Goal: Find specific page/section: Find specific page/section

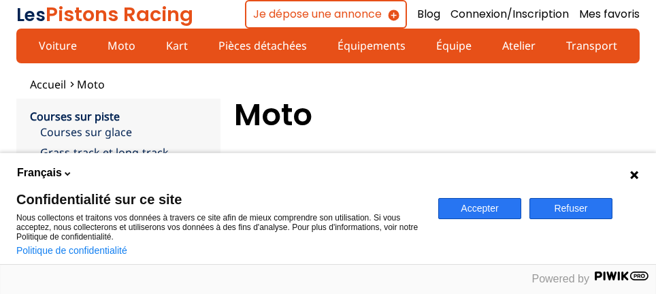
click at [570, 210] on button "Refuser" at bounding box center [570, 208] width 83 height 21
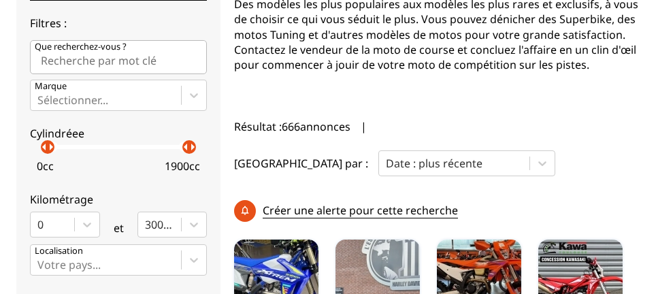
scroll to position [340, 0]
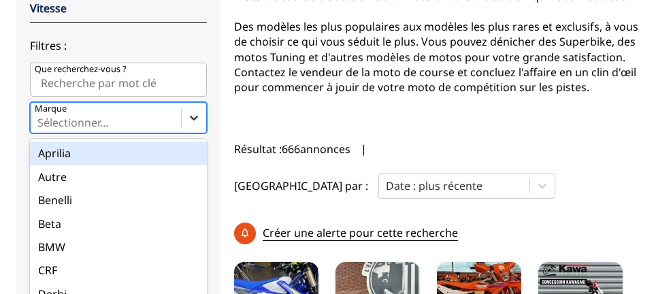
click at [191, 116] on div "option Aprilia focused, 1 of 28. 28 results available. Use Up and Down to choos…" at bounding box center [118, 117] width 177 height 31
click at [40, 116] on input "Marque option Aprilia focused, 1 of 28. 28 results available. Use Up and Down t…" at bounding box center [38, 122] width 3 height 12
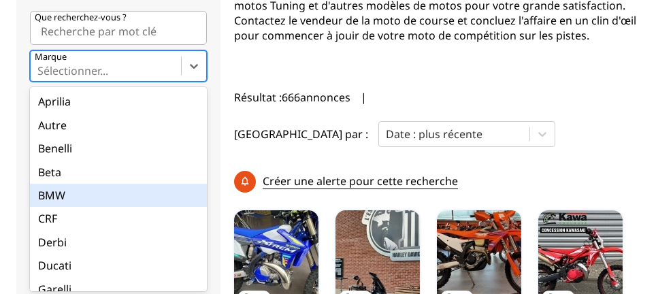
click at [57, 190] on div "BMW" at bounding box center [118, 195] width 177 height 23
click at [40, 77] on input "Marque option BMW focused, 5 of 28. 28 results available. Use Up and Down to ch…" at bounding box center [38, 71] width 3 height 12
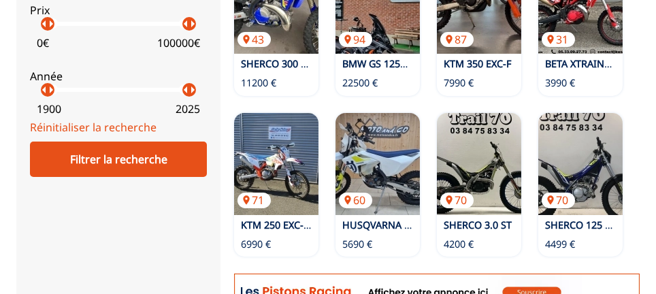
scroll to position [664, 0]
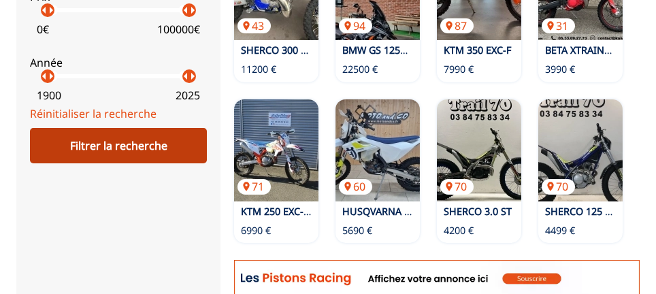
click at [119, 141] on div "Filtrer la recherche" at bounding box center [118, 145] width 177 height 35
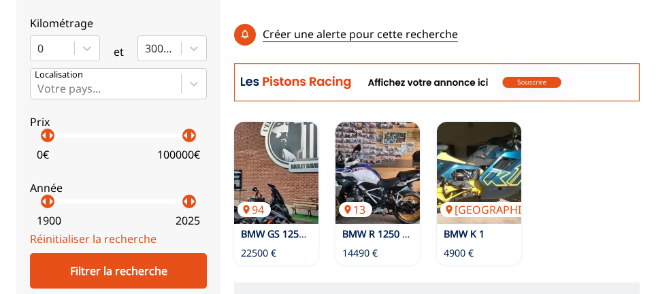
scroll to position [471, 0]
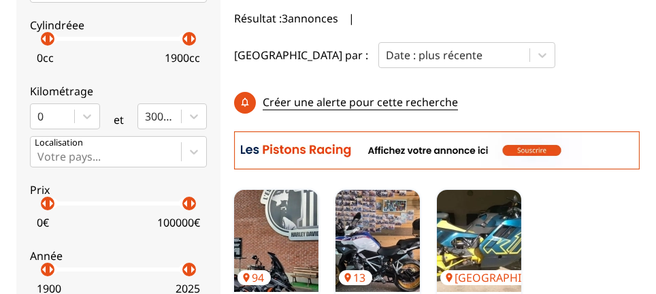
click at [184, 40] on p "arrow_right" at bounding box center [192, 39] width 16 height 16
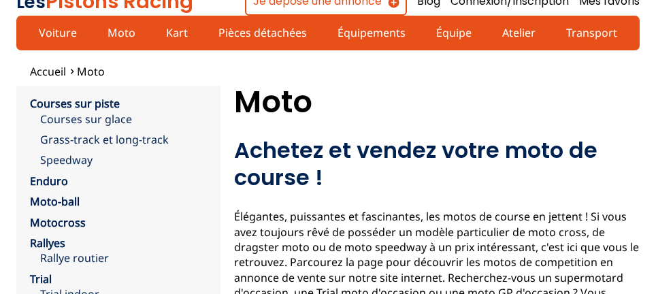
scroll to position [0, 0]
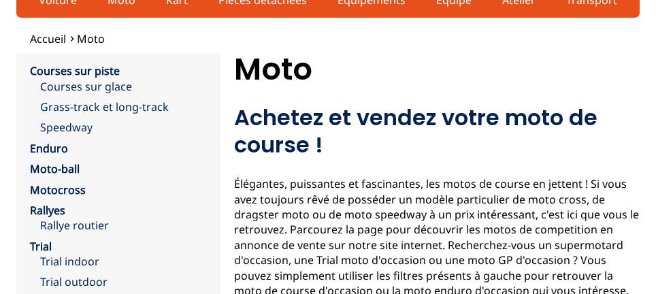
scroll to position [68, 0]
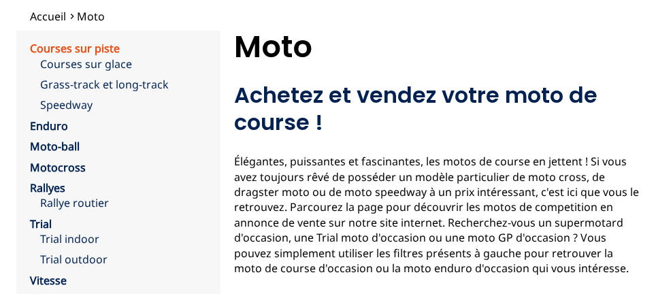
click at [104, 44] on link "Courses sur piste" at bounding box center [75, 48] width 90 height 15
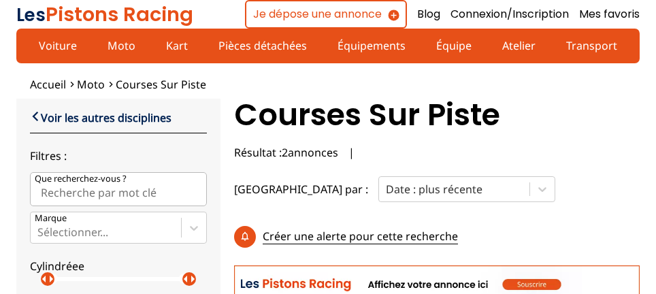
scroll to position [1, 0]
